Goal: Transaction & Acquisition: Purchase product/service

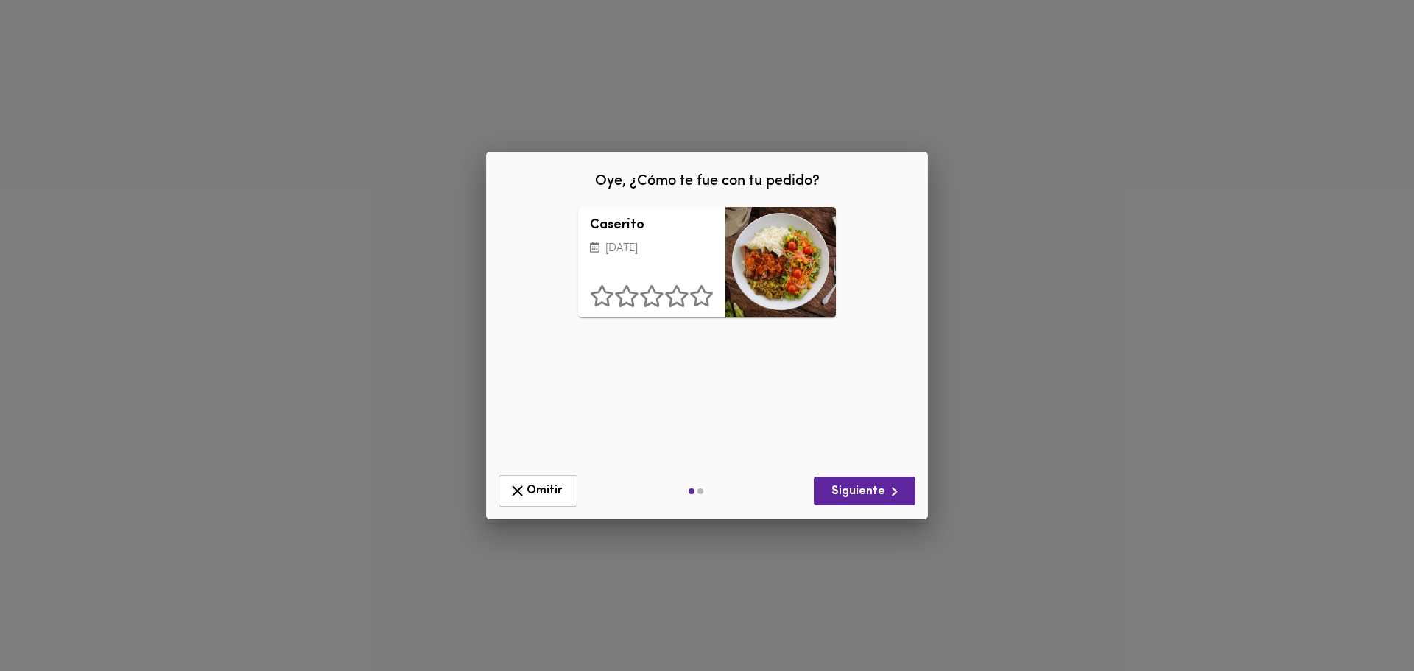
drag, startPoint x: 704, startPoint y: 369, endPoint x: 691, endPoint y: 402, distance: 35.4
click at [691, 402] on div "Caserito [DATE] ¿Qué deberíamos mejorar? Presentación Sabor Porción Un Ingredie…" at bounding box center [707, 335] width 418 height 256
drag, startPoint x: 690, startPoint y: 402, endPoint x: 655, endPoint y: 411, distance: 35.7
click at [655, 411] on div "Caserito [DATE] ¿Qué deberíamos mejorar? Presentación Sabor Porción Un Ingredie…" at bounding box center [707, 335] width 418 height 256
click at [565, 490] on span "Omitir" at bounding box center [538, 491] width 60 height 18
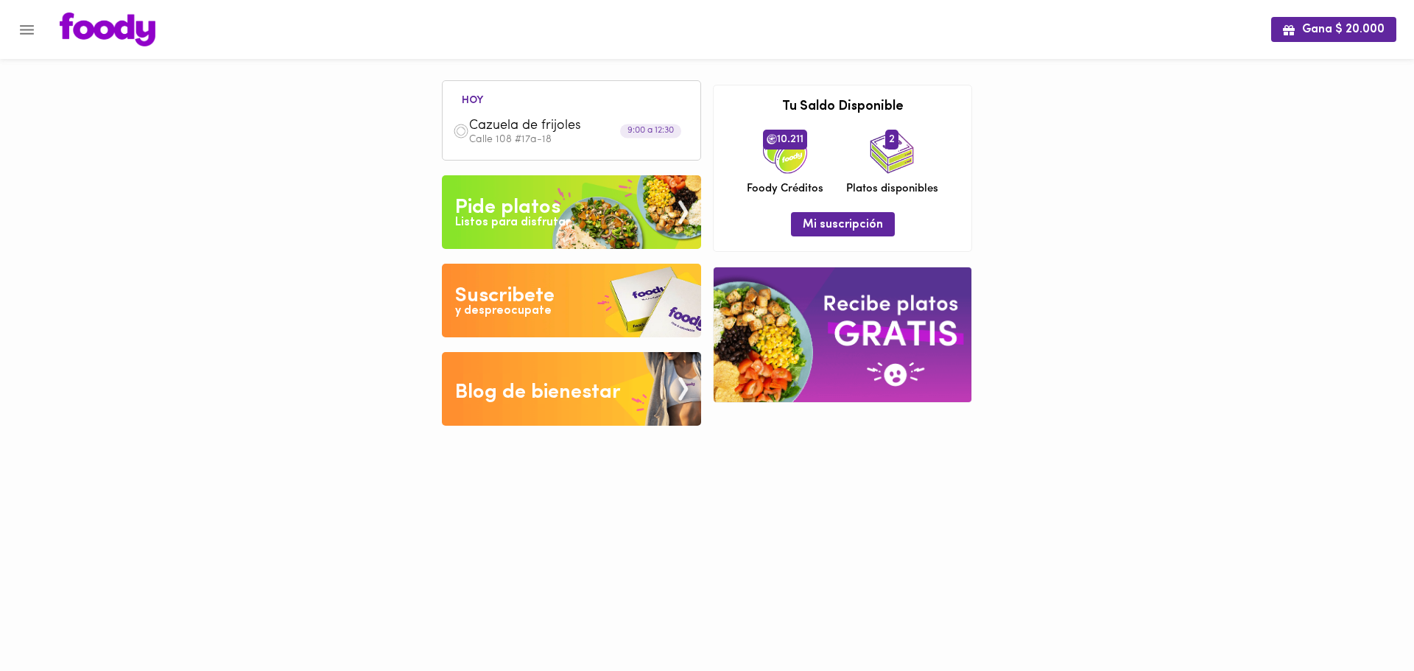
drag, startPoint x: 1166, startPoint y: 289, endPoint x: 769, endPoint y: 132, distance: 427.0
click at [1117, 161] on div "Gana $ 20.000 [DATE] Cazuela de frijoles Calle 108 #17a-18 9:00 a 12:30 Tu pago…" at bounding box center [707, 224] width 1414 height 448
click at [542, 187] on img at bounding box center [571, 212] width 259 height 74
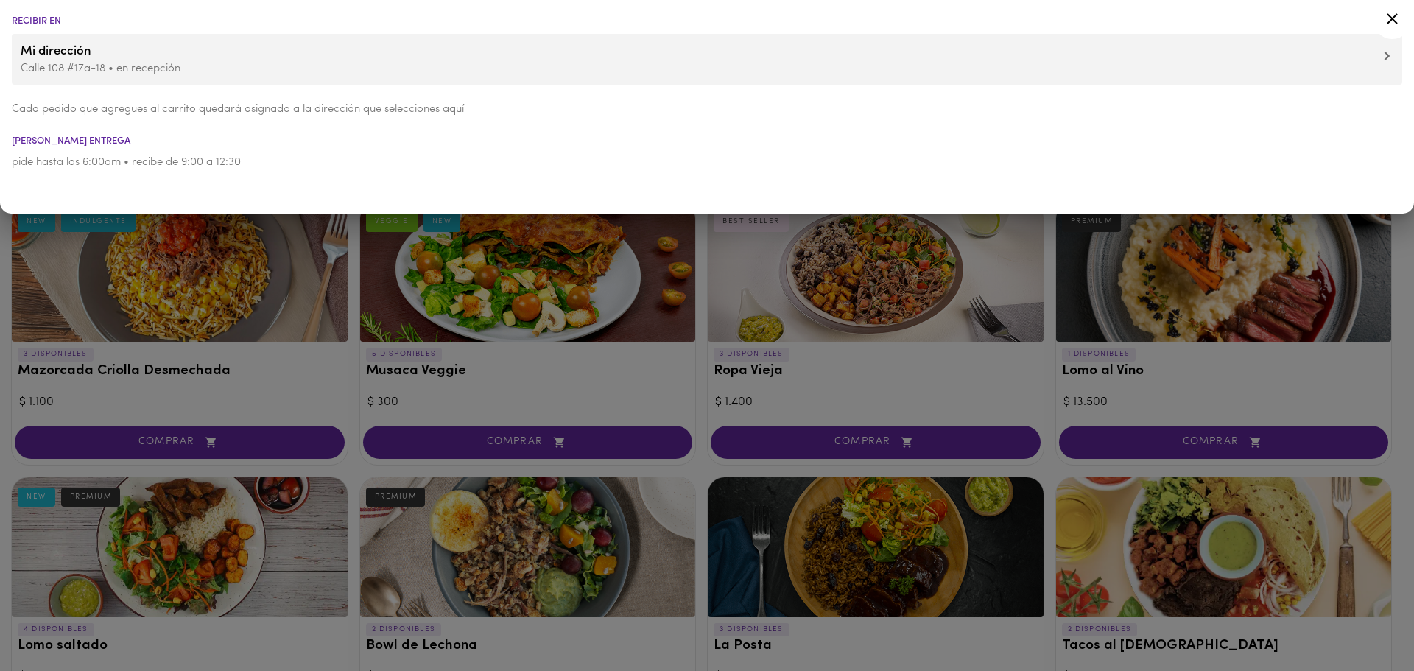
click at [396, 300] on div at bounding box center [707, 335] width 1414 height 671
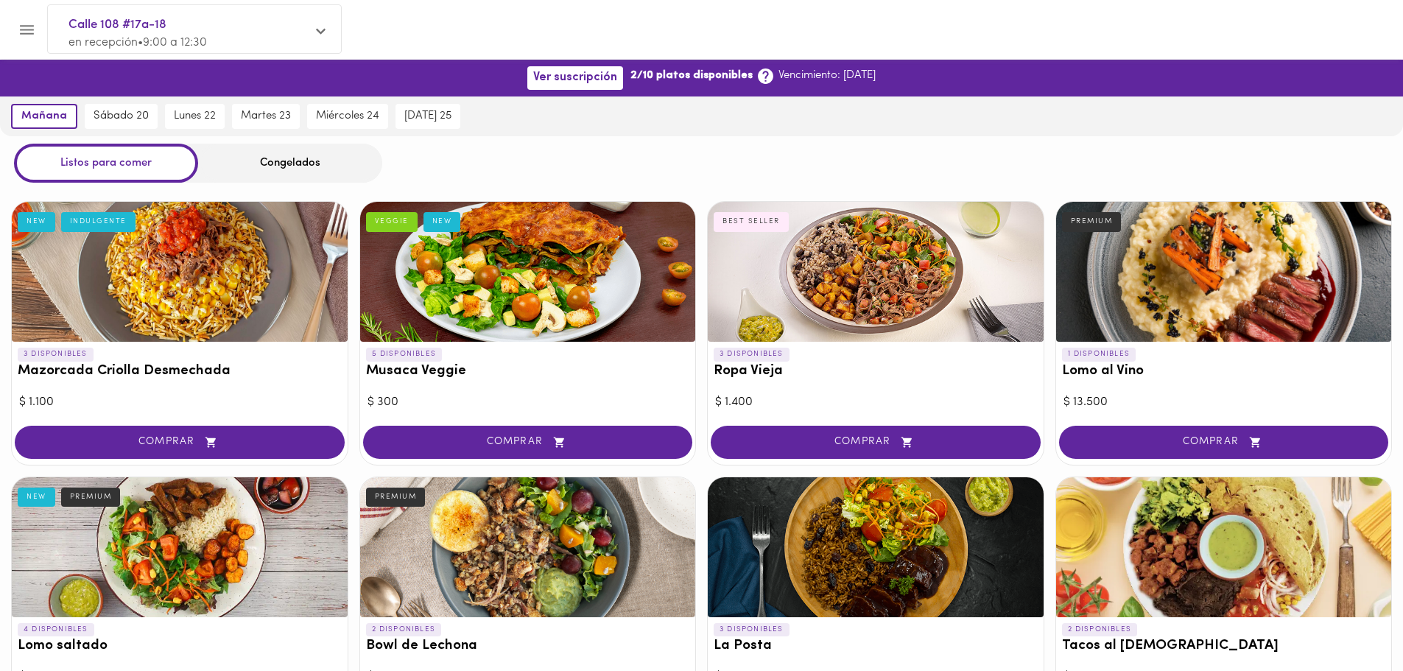
drag, startPoint x: 654, startPoint y: 169, endPoint x: 624, endPoint y: 169, distance: 30.2
click at [624, 169] on div "Listos para comer Congelados" at bounding box center [701, 163] width 1403 height 39
drag, startPoint x: 622, startPoint y: 169, endPoint x: 384, endPoint y: 136, distance: 240.8
click at [567, 161] on div "Listos para comer Congelados" at bounding box center [701, 163] width 1403 height 39
click at [225, 116] on div "lunes 22" at bounding box center [194, 116] width 67 height 40
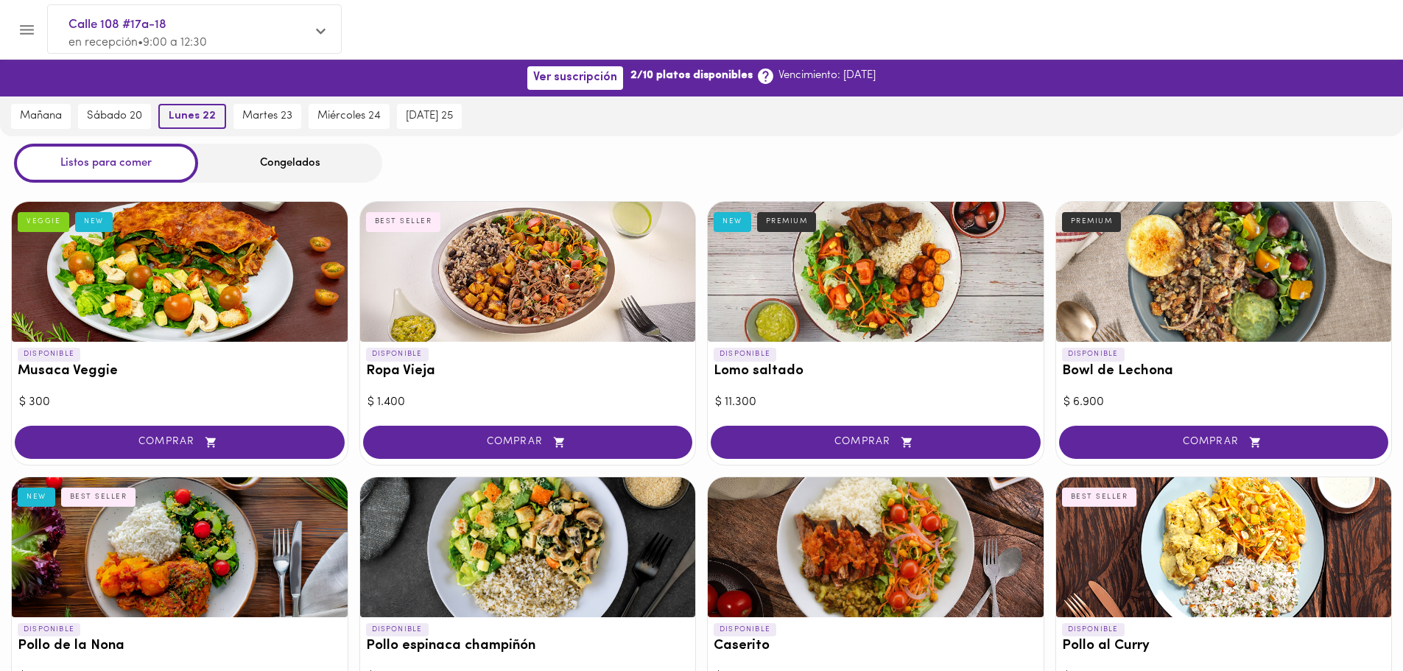
click at [197, 113] on span "lunes 22" at bounding box center [192, 116] width 47 height 13
click at [794, 37] on div at bounding box center [715, 30] width 1340 height 34
click at [280, 125] on button "martes 23" at bounding box center [267, 116] width 68 height 25
click at [323, 112] on span "miércoles 24" at bounding box center [348, 116] width 63 height 13
click at [414, 110] on span "[DATE] 25" at bounding box center [428, 116] width 47 height 13
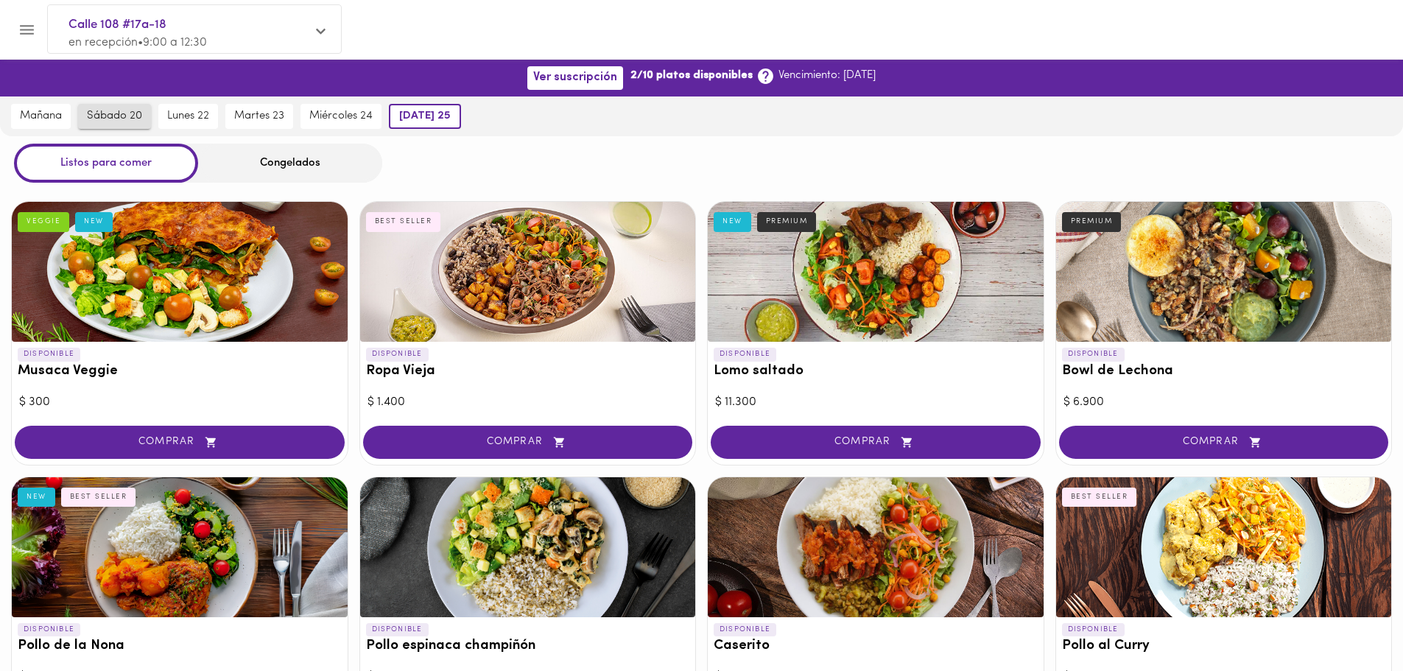
click at [151, 116] on button "sábado 20" at bounding box center [114, 116] width 73 height 25
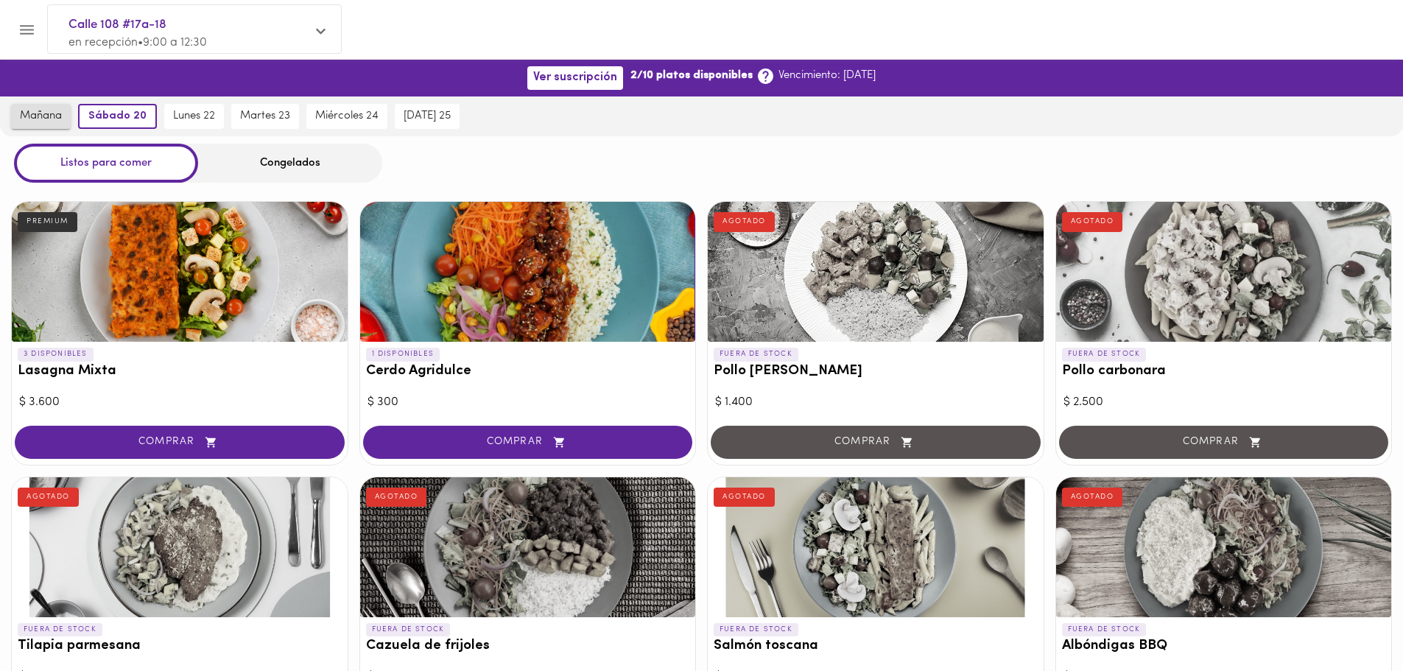
click at [46, 118] on span "mañana" at bounding box center [41, 116] width 42 height 13
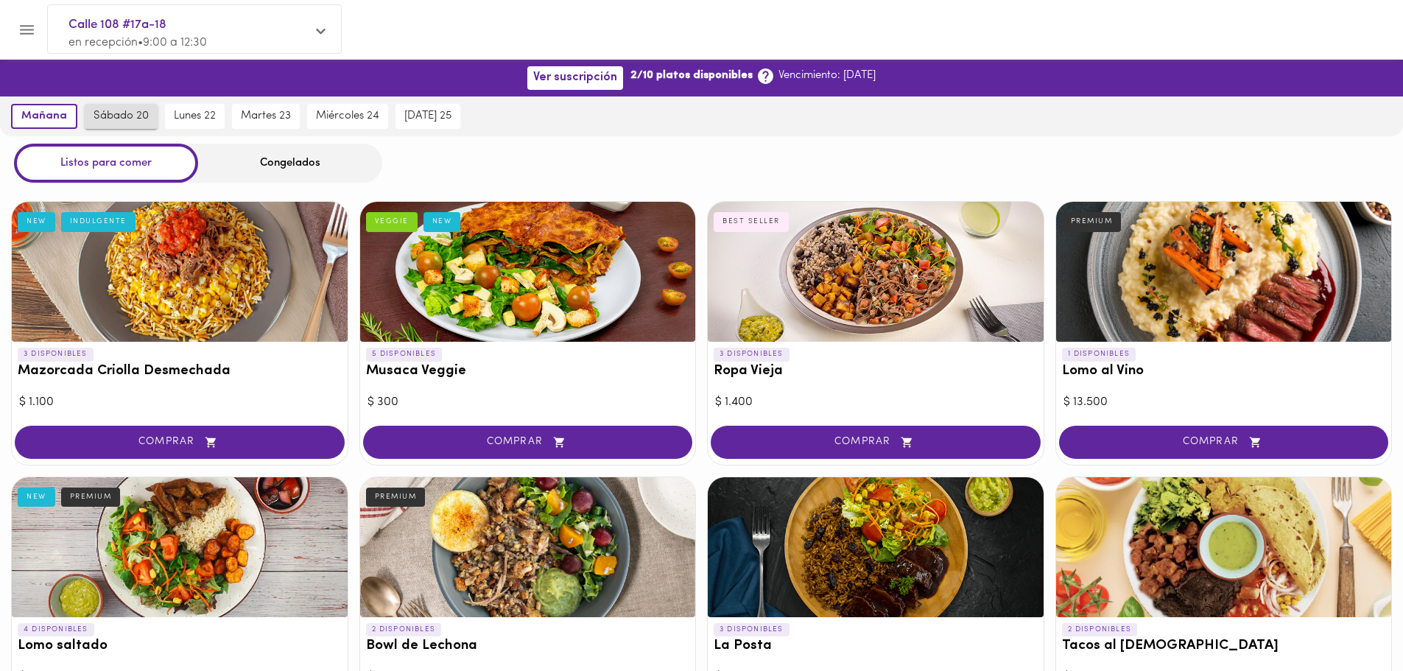
click at [112, 117] on span "sábado 20" at bounding box center [121, 116] width 55 height 13
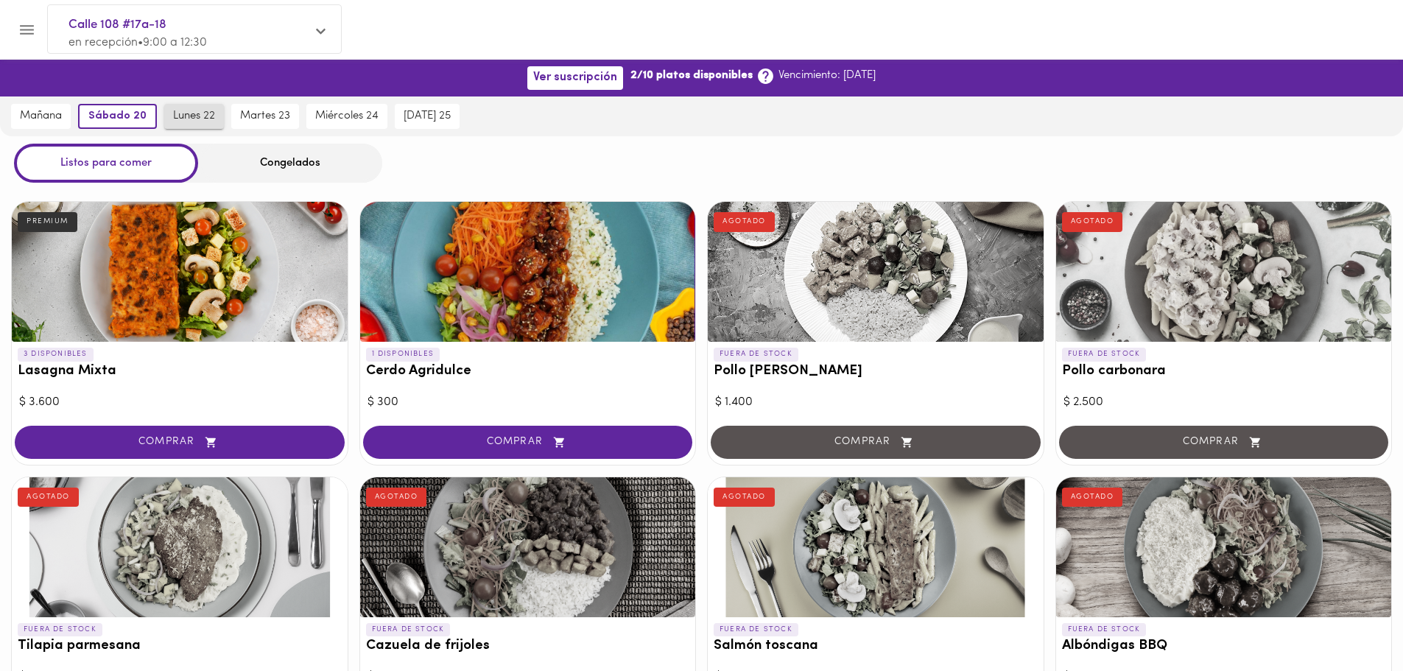
click at [202, 114] on span "lunes 22" at bounding box center [194, 116] width 42 height 13
